Goal: Find specific page/section

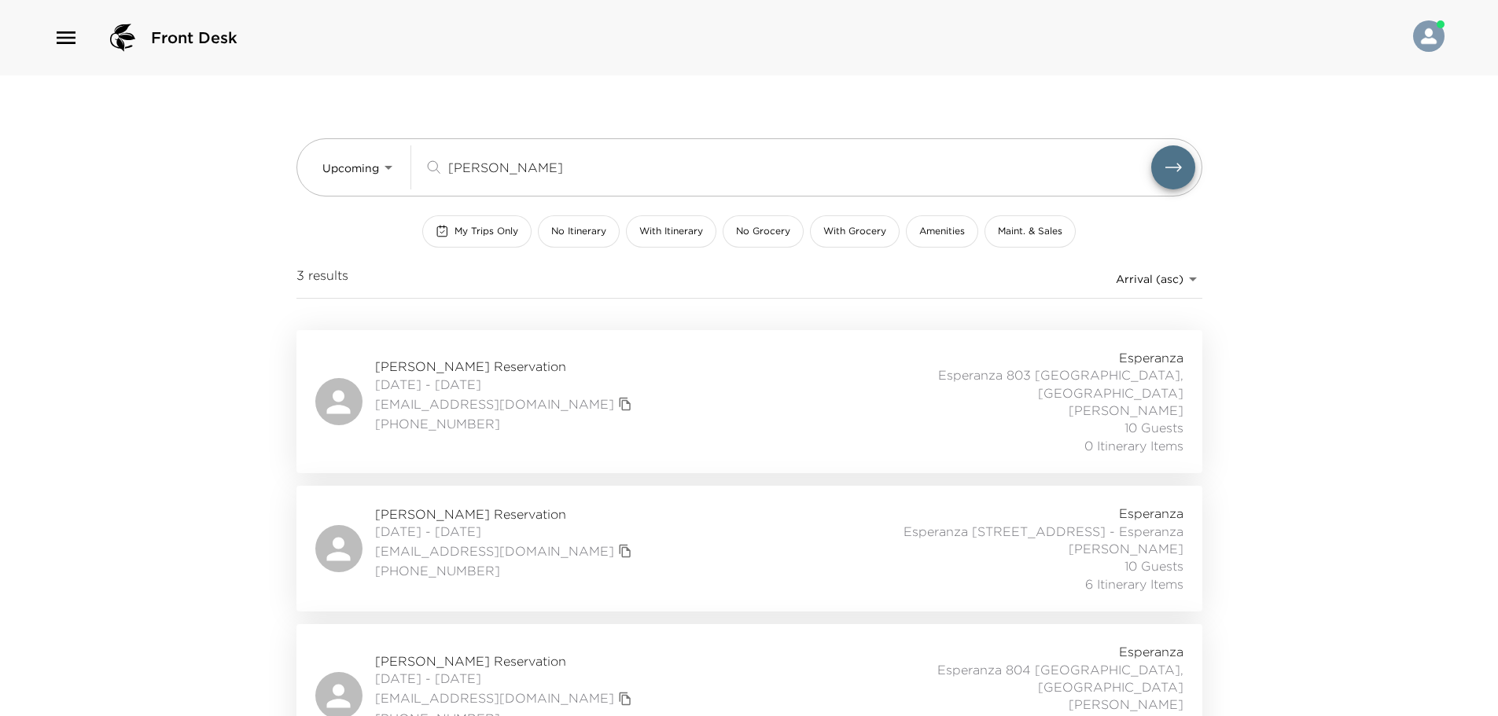
scroll to position [17, 0]
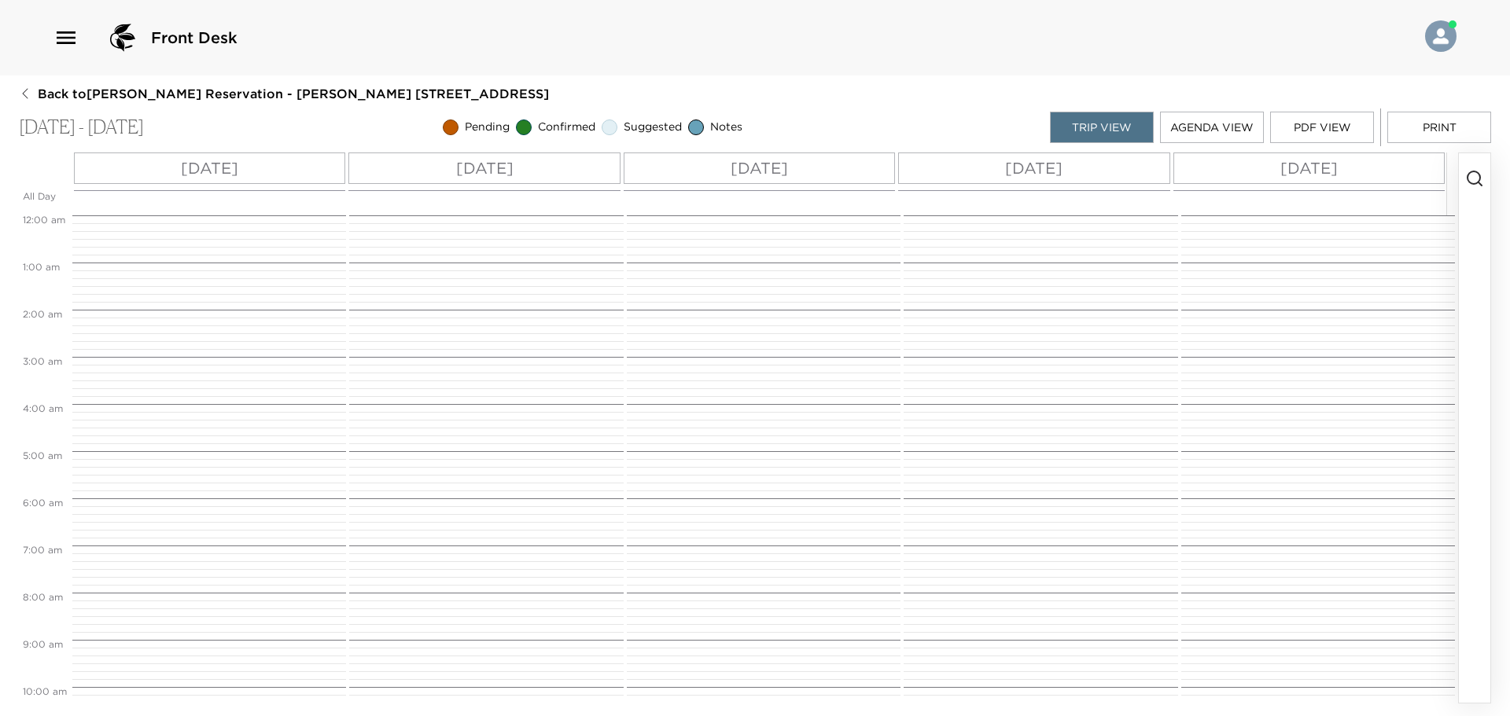
scroll to position [432, 0]
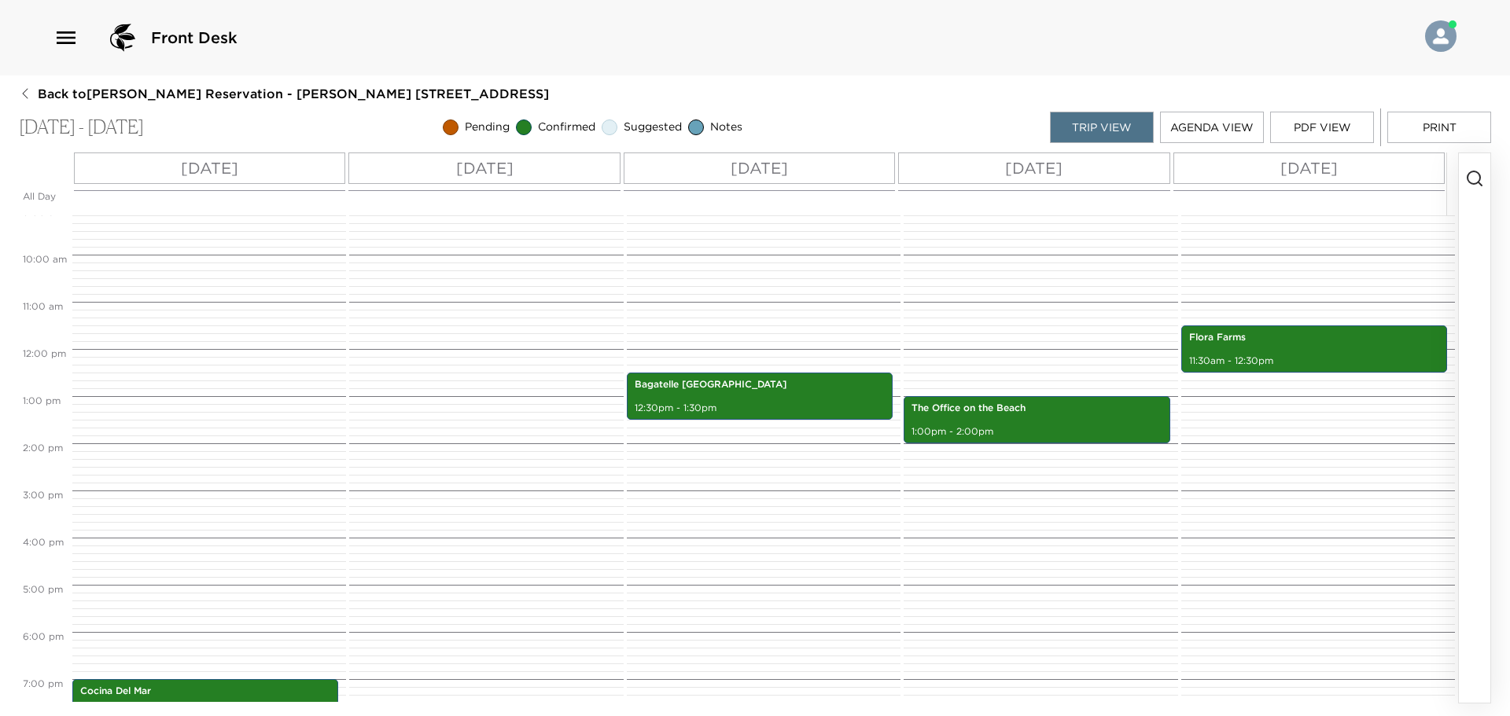
click at [123, 47] on img at bounding box center [123, 38] width 38 height 38
click at [57, 45] on icon "button" at bounding box center [65, 37] width 25 height 25
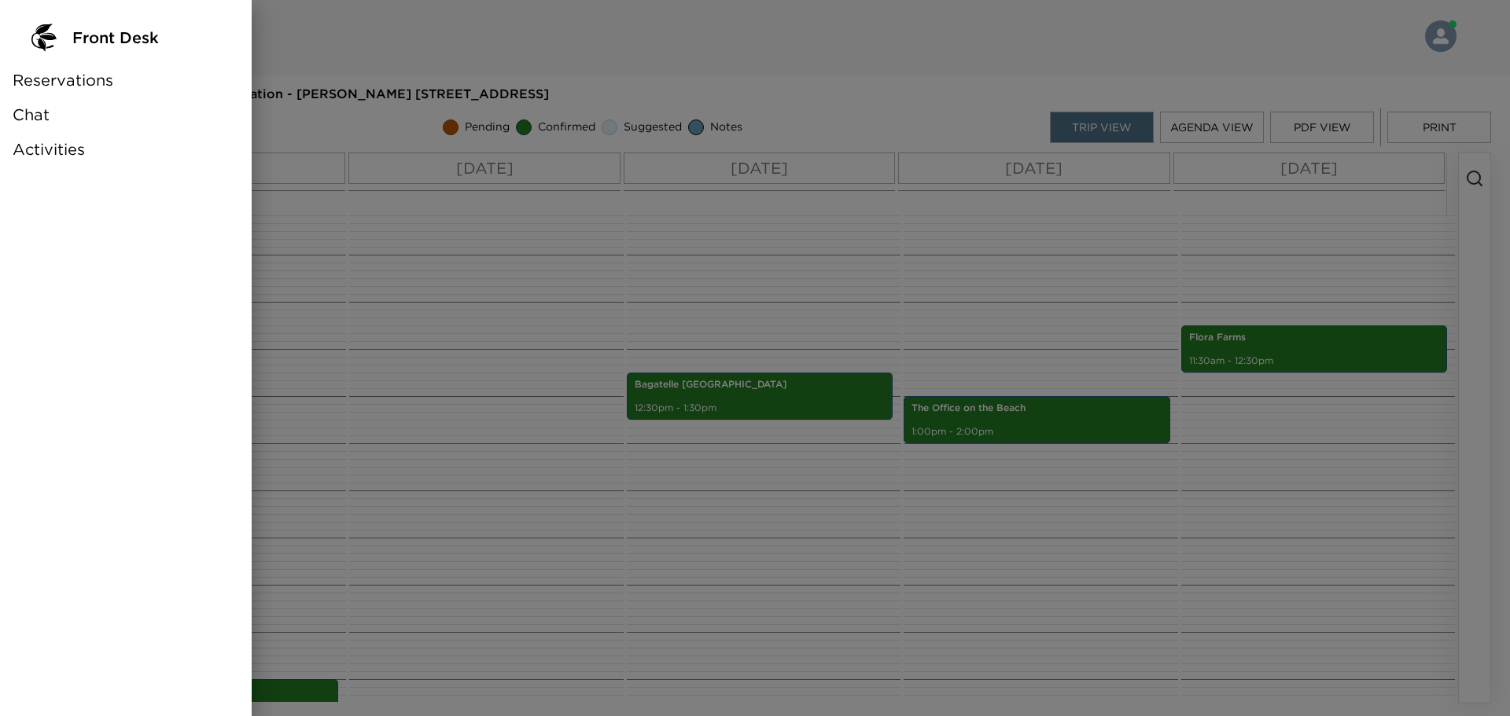
click at [50, 90] on span "Reservations" at bounding box center [63, 80] width 101 height 22
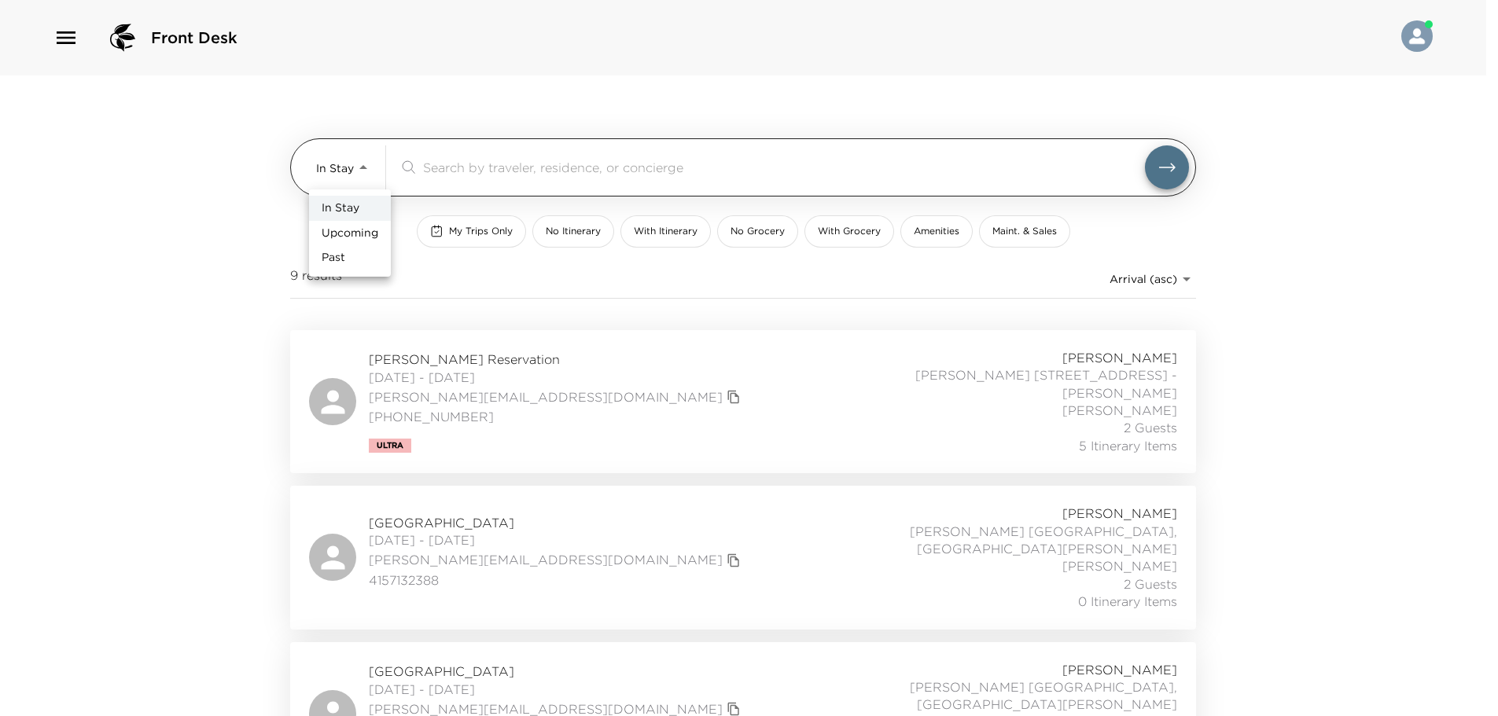
click at [373, 172] on body "Front Desk In Stay In-Stay ​ My Trips Only No Itinerary With Itinerary No Groce…" at bounding box center [749, 358] width 1498 height 716
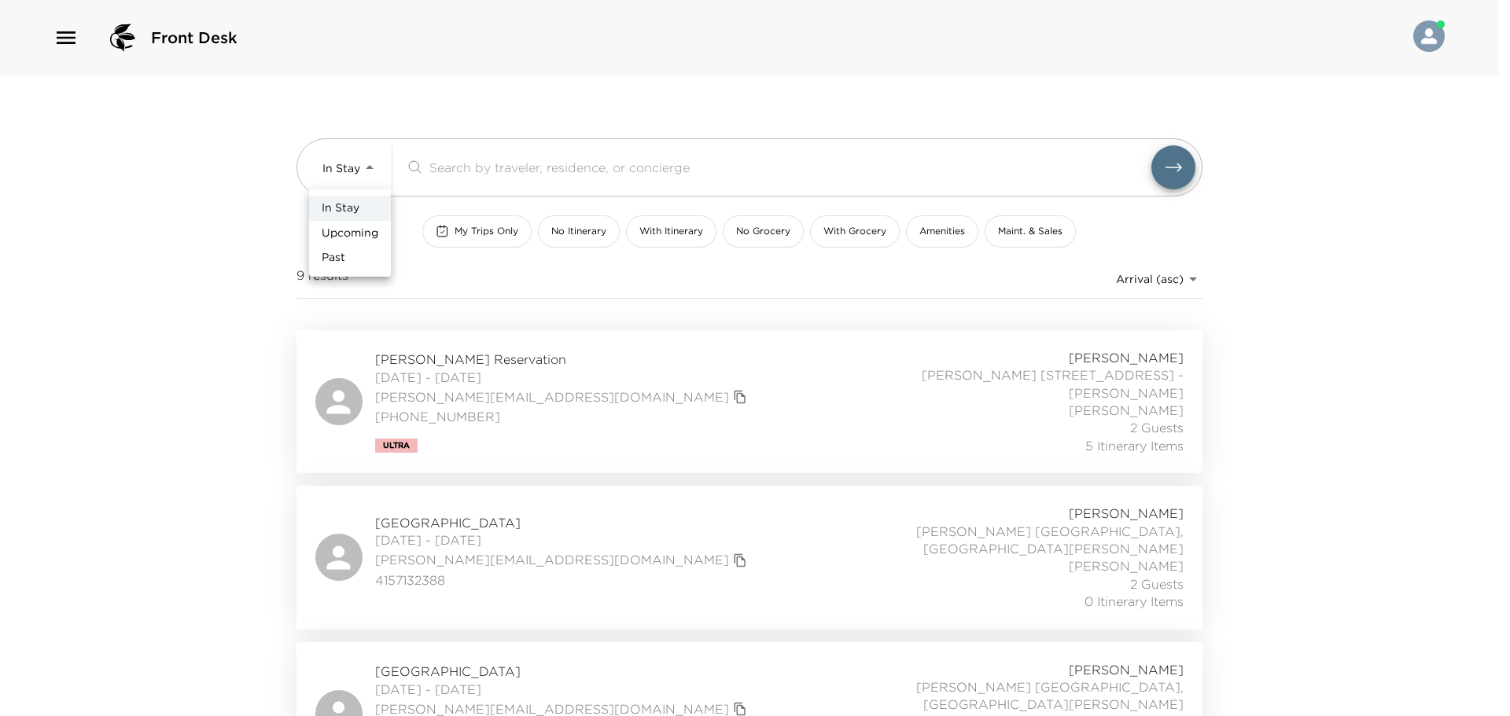
click at [357, 226] on span "Upcoming" at bounding box center [350, 234] width 57 height 16
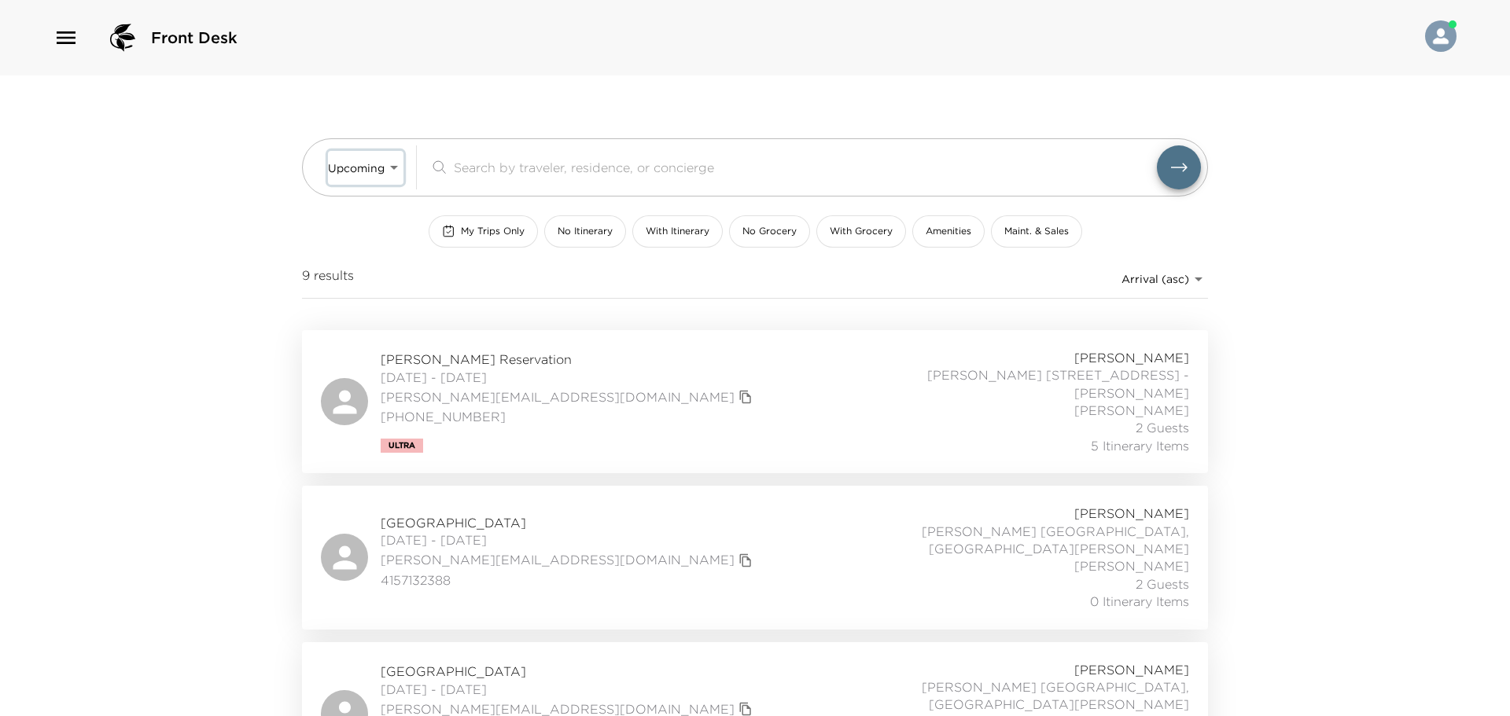
type input "Upcoming"
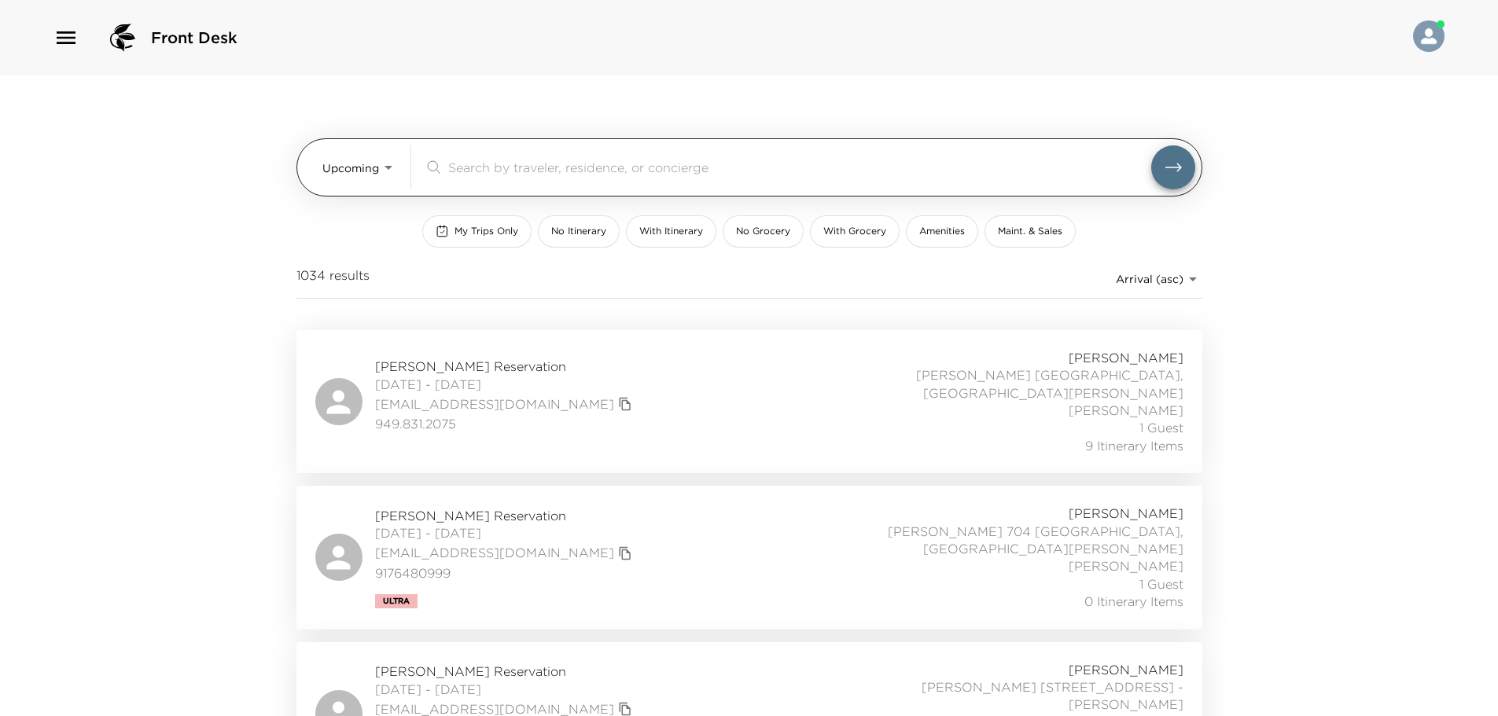
click at [484, 170] on input "search" at bounding box center [799, 167] width 703 height 18
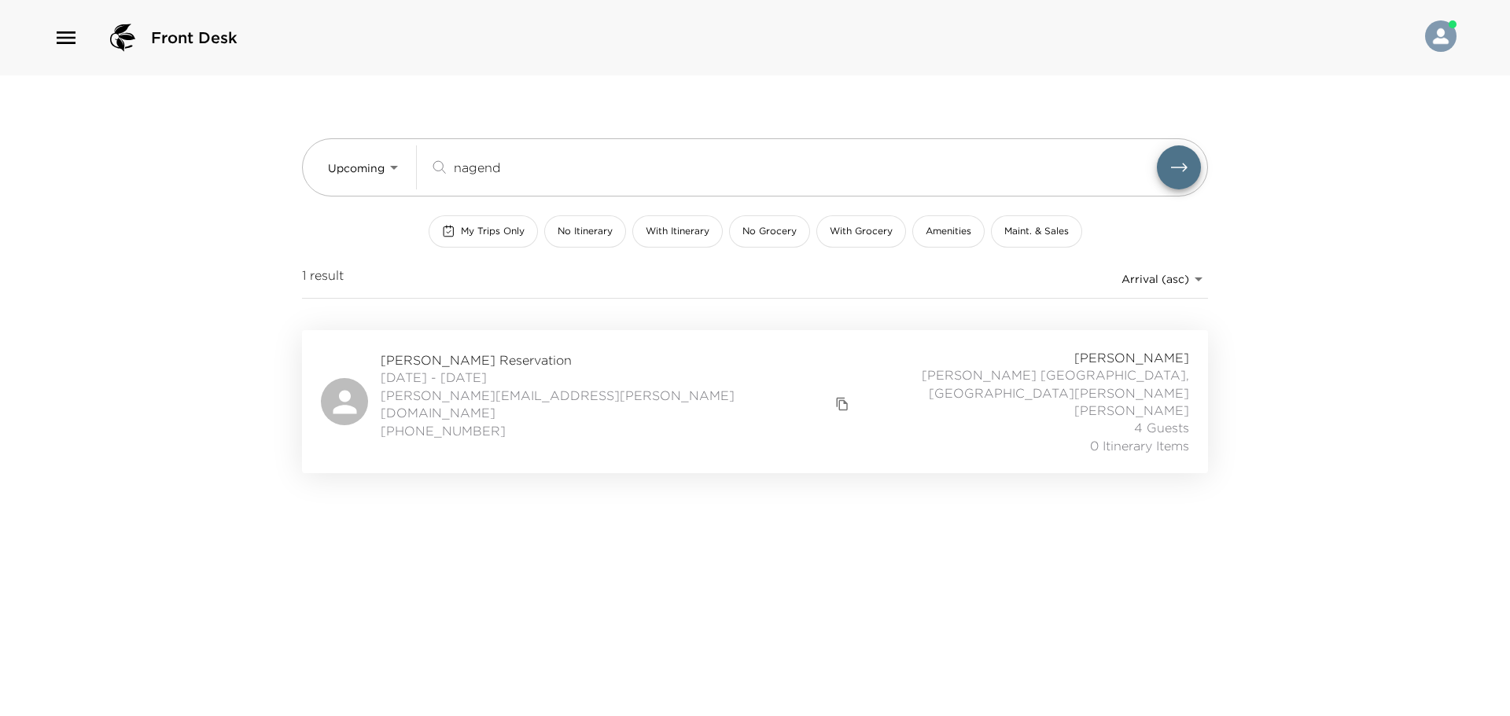
type input "nagend"
click at [605, 384] on div "Jessica Nagendran Reservation 11/09/2025 - 11/16/2025 jessica.amy@me.com (780) …" at bounding box center [755, 401] width 868 height 105
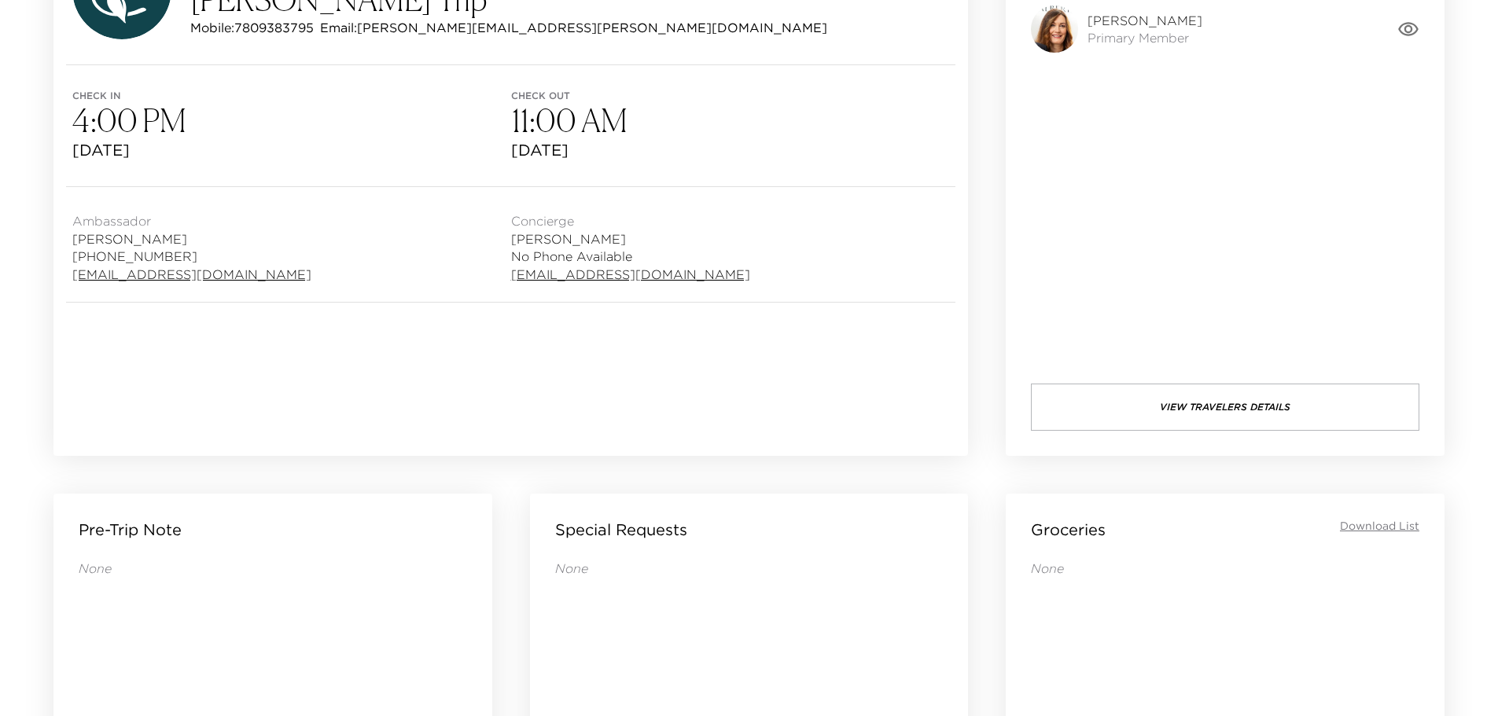
scroll to position [79, 0]
